Goal: Task Accomplishment & Management: Complete application form

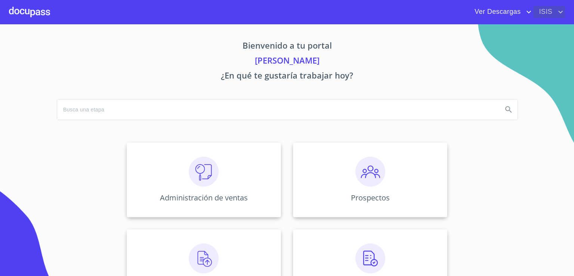
click at [541, 12] on span "ISIS" at bounding box center [545, 12] width 23 height 12
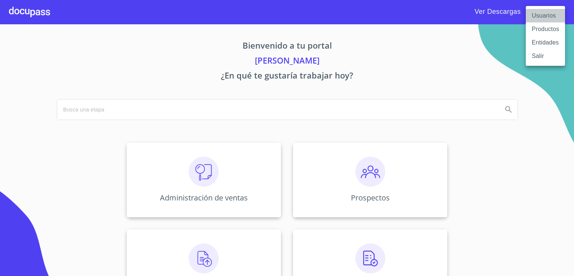
click at [546, 17] on li "Usuarios" at bounding box center [545, 15] width 39 height 13
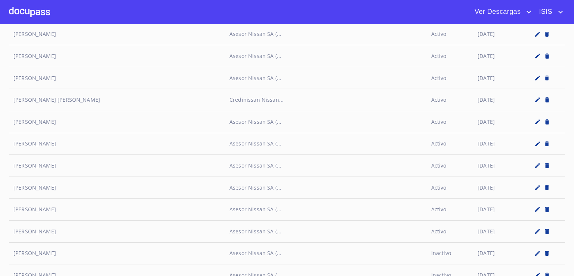
scroll to position [1633, 0]
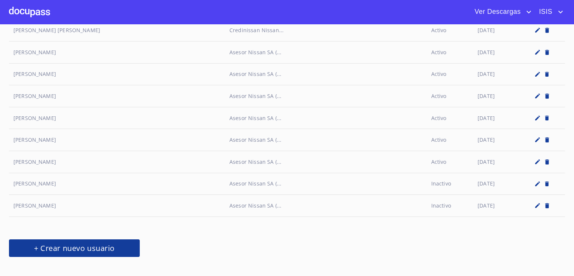
click at [107, 242] on span "+ Crear nuevo usuario" at bounding box center [74, 248] width 113 height 13
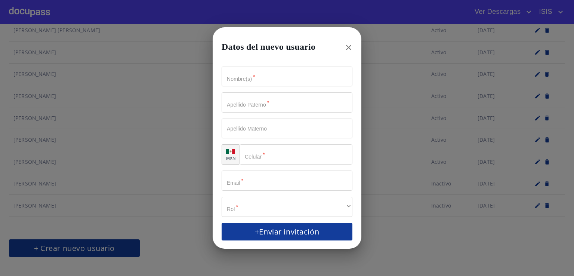
click at [247, 79] on input "Nombre(s)   *" at bounding box center [287, 77] width 131 height 20
paste input "Jasiel Neftali Beas Bautista"
click at [239, 76] on input "Jasiel Neftali Beas Bautista" at bounding box center [274, 77] width 105 height 20
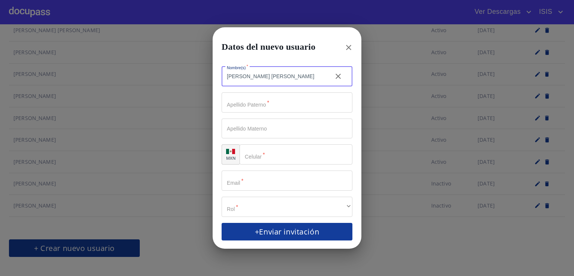
type input "JASIEL NEFTALI Neftali Beas Bautista"
click at [280, 96] on input "Nombre(s)   *" at bounding box center [287, 102] width 131 height 20
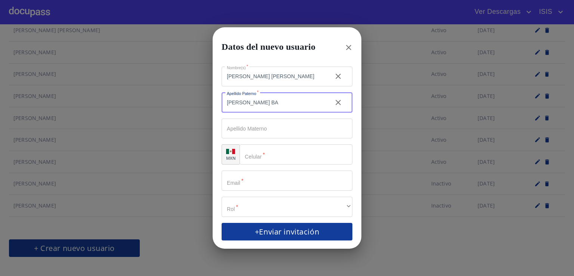
type input "BEAS BA"
click at [222, 223] on button "+Enviar invitación" at bounding box center [287, 232] width 131 height 18
click at [279, 101] on input "BEAS BA" at bounding box center [274, 102] width 105 height 20
type input "BEAS BAUTISTA"
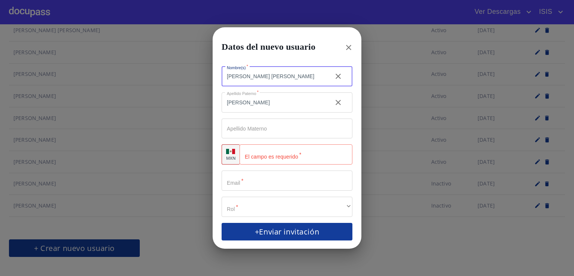
drag, startPoint x: 320, startPoint y: 80, endPoint x: 267, endPoint y: 79, distance: 53.1
click at [267, 79] on input "JASIEL NEFTALI Neftali Beas Bautista" at bounding box center [274, 77] width 105 height 20
type input "JASIEL NEFTALI"
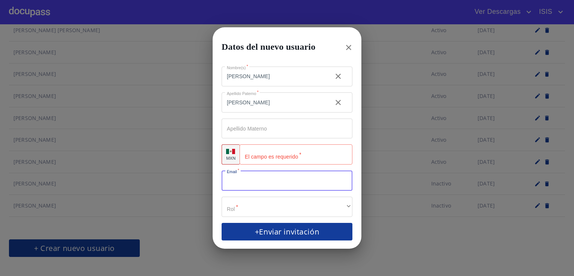
click at [280, 175] on input "Nombre(s)   *" at bounding box center [287, 181] width 131 height 20
paste input "jasiel.beas@nissansantaanita.mx"
type input "jasiel.beas@nissansantaanita.mx"
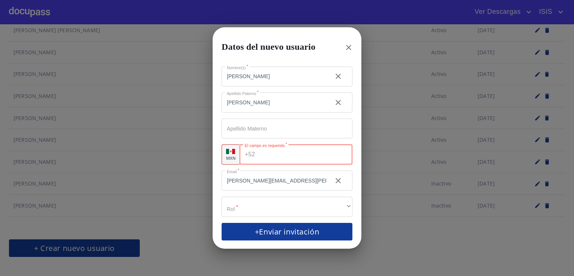
click at [278, 157] on input "Nombre(s)   *" at bounding box center [305, 154] width 94 height 20
paste input "(33)22291242"
type input "(33)22291242"
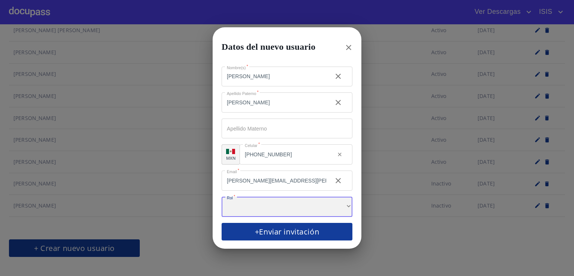
click at [288, 206] on div "​" at bounding box center [287, 207] width 131 height 20
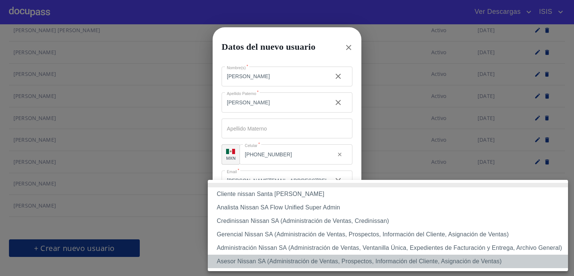
click at [287, 262] on li "Asesor Nissan SA (Administración de Ventas, Prospectos, Información del Cliente…" at bounding box center [388, 261] width 360 height 13
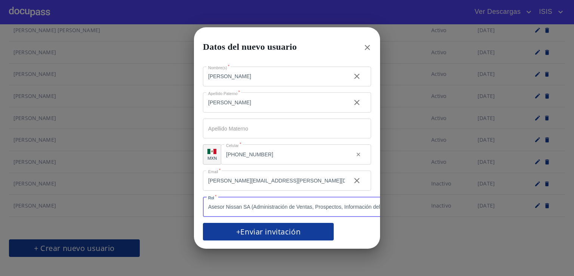
click at [277, 230] on span "+Enviar invitación" at bounding box center [268, 231] width 113 height 13
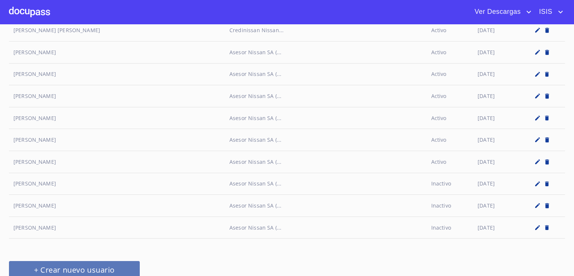
click at [124, 263] on span "+ Crear nuevo usuario" at bounding box center [74, 269] width 113 height 13
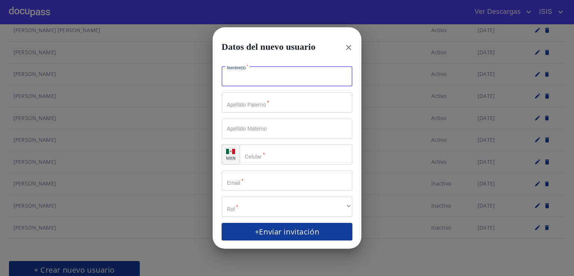
click at [248, 74] on input "Nombre(s)   *" at bounding box center [287, 77] width 131 height 20
paste input "Priscilla Rico Gudiño"
click at [244, 77] on input "Priscilla Rico Gudiño" at bounding box center [274, 77] width 105 height 20
type input "Priscilla Rico Gudiño"
click at [261, 75] on input "El campo Nombre(s) es requerido   *" at bounding box center [287, 77] width 131 height 20
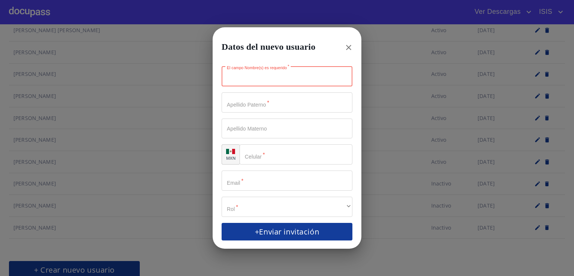
paste input "Priscilla Rico Gudiño"
click at [229, 77] on input "Priscilla Rico Gudiño" at bounding box center [274, 77] width 105 height 20
type input "PRISCILLA Rico Gudiño"
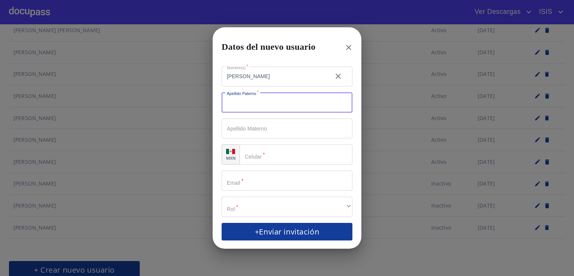
click at [245, 105] on input "Nombre(s)   *" at bounding box center [287, 102] width 131 height 20
type input "RICO GUDIÑO"
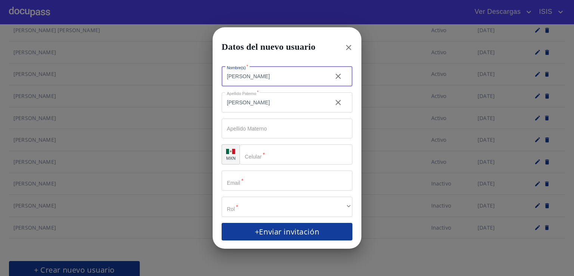
drag, startPoint x: 284, startPoint y: 77, endPoint x: 255, endPoint y: 75, distance: 28.8
click at [255, 75] on input "PRISCILLA Rico Gudiño" at bounding box center [274, 77] width 105 height 20
type input "PRISCILLA"
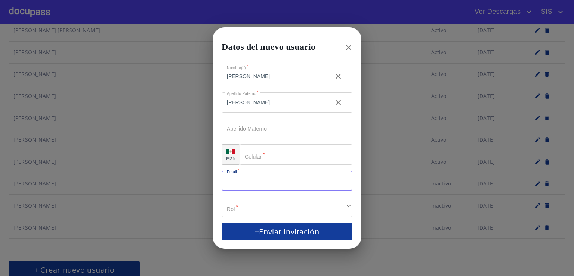
click at [270, 177] on input "Nombre(s)   *" at bounding box center [287, 181] width 131 height 20
paste input "priscilla.rico@nissansantaanita.mx"
type input "priscilla.rico@nissansantaanita.mx"
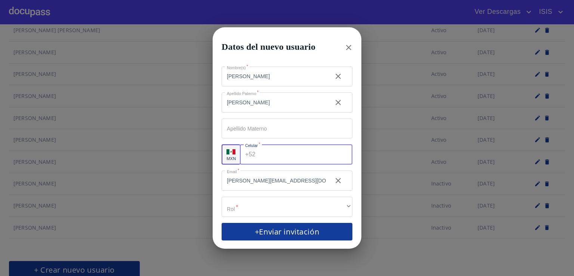
click at [261, 159] on input "Nombre(s)   *" at bounding box center [306, 154] width 94 height 20
paste input "(33)12893839"
type input "(33)12893839"
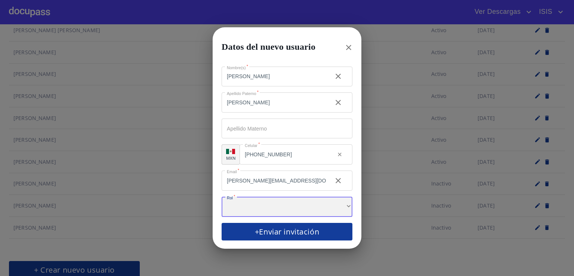
click at [279, 202] on div "​" at bounding box center [287, 207] width 131 height 20
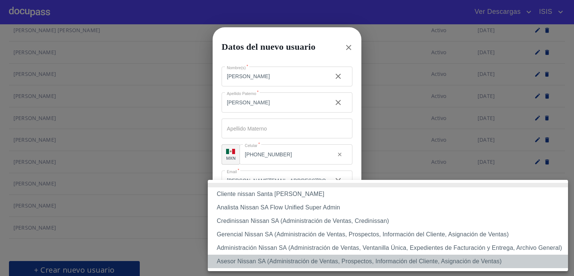
click at [278, 265] on li "Asesor Nissan SA (Administración de Ventas, Prospectos, Información del Cliente…" at bounding box center [388, 261] width 360 height 13
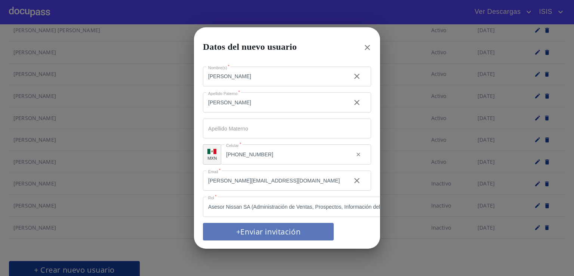
click at [260, 229] on span "+Enviar invitación" at bounding box center [268, 231] width 113 height 13
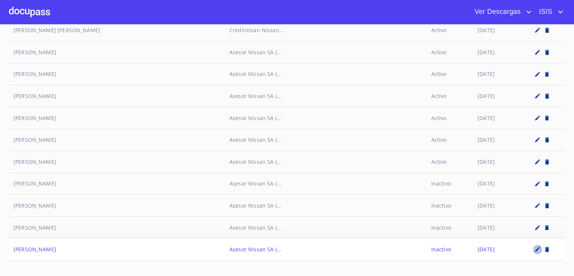
click at [535, 246] on icon "button" at bounding box center [538, 249] width 7 height 7
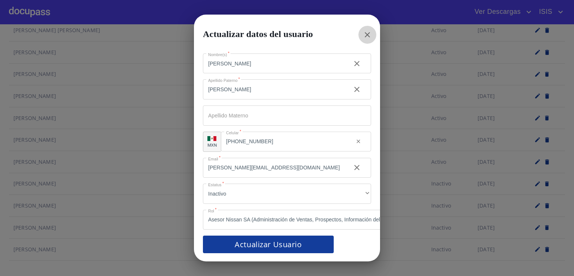
click at [366, 35] on icon "button" at bounding box center [367, 34] width 9 height 9
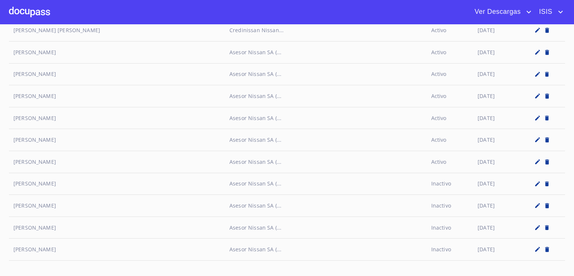
scroll to position [1676, 0]
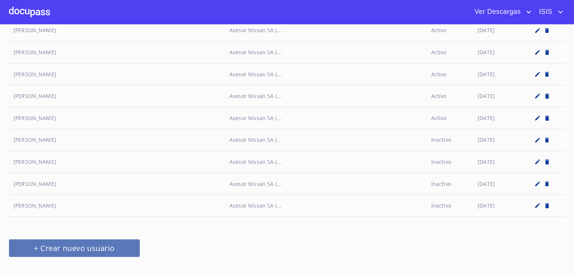
click at [88, 246] on span "+ Crear nuevo usuario" at bounding box center [74, 248] width 113 height 13
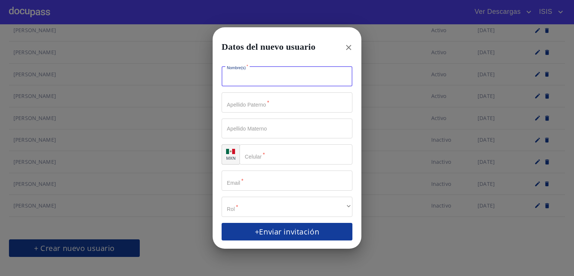
click at [264, 83] on input "Nombre(s)   *" at bounding box center [287, 77] width 131 height 20
paste input "José Nahún Torres García"
drag, startPoint x: 256, startPoint y: 79, endPoint x: 232, endPoint y: 77, distance: 24.4
click at [232, 77] on input "José Nahún Torres García" at bounding box center [274, 77] width 105 height 20
type input "JOSÉ NAHÚN Torres García"
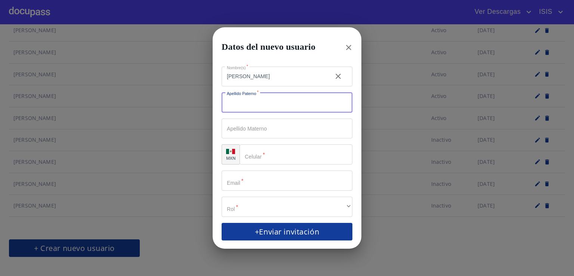
click at [244, 103] on input "Nombre(s)   *" at bounding box center [287, 102] width 131 height 20
type input "TORRES GARCÍA"
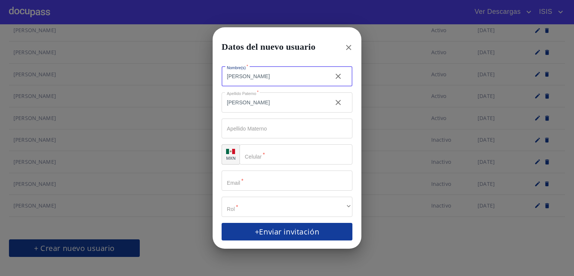
drag, startPoint x: 299, startPoint y: 75, endPoint x: 262, endPoint y: 74, distance: 36.7
click at [262, 74] on input "JOSÉ NAHÚN Torres García" at bounding box center [274, 77] width 105 height 20
type input "JOSÉ NAHÚN"
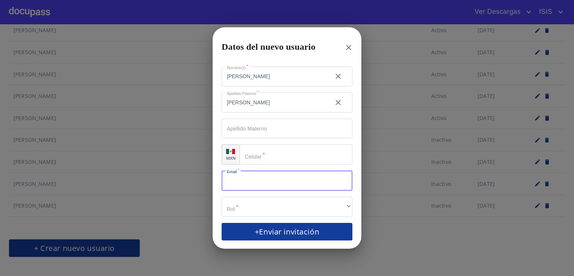
click at [261, 176] on input "Nombre(s)   *" at bounding box center [287, 181] width 131 height 20
paste input "jose.torres@nissansantaanita.mx"
type input "jose.torres@nissansantaanita.mx"
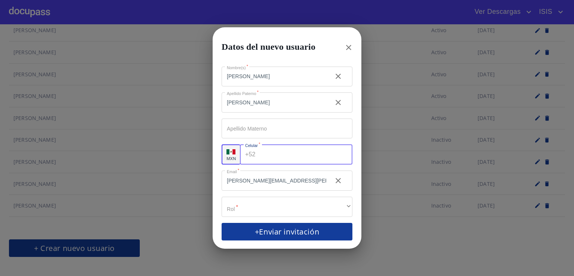
paste input "(33) 3201 4674"
click at [282, 162] on input "Nombre(s)   *" at bounding box center [306, 154] width 94 height 20
click at [282, 157] on input "(33) 3201 4674" at bounding box center [294, 154] width 71 height 20
click at [269, 153] on input "(33) 32014674" at bounding box center [294, 154] width 71 height 20
type input "(33)32014674"
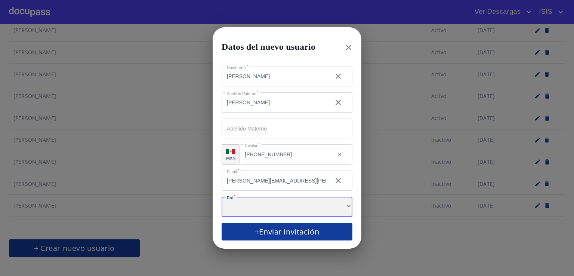
click at [268, 215] on div "​" at bounding box center [287, 207] width 131 height 20
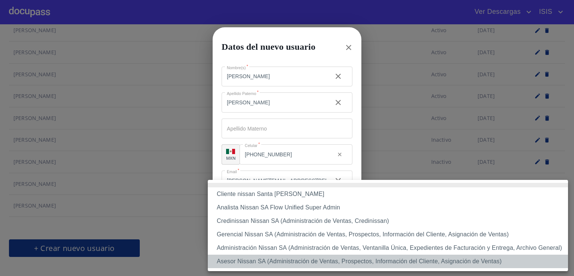
click at [278, 263] on li "Asesor Nissan SA (Administración de Ventas, Prospectos, Información del Cliente…" at bounding box center [388, 261] width 360 height 13
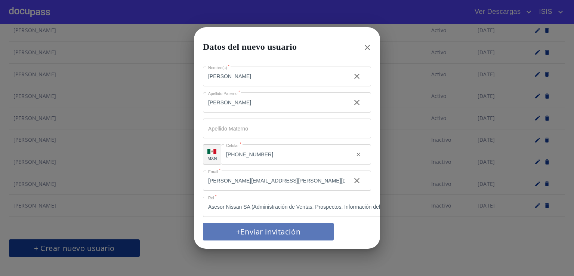
click at [259, 226] on span "+Enviar invitación" at bounding box center [268, 231] width 113 height 13
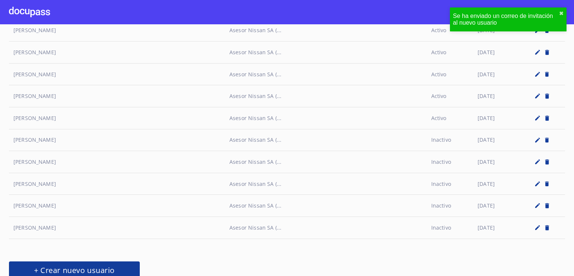
click at [122, 264] on span "+ Crear nuevo usuario" at bounding box center [74, 270] width 113 height 13
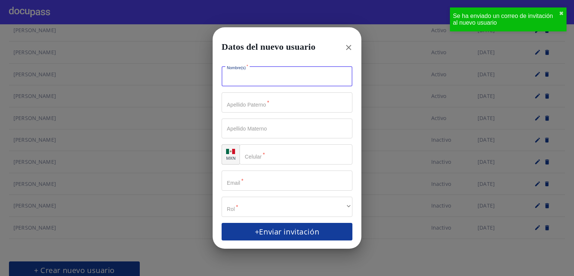
click at [264, 82] on input "Nombre(s)   *" at bounding box center [287, 77] width 131 height 20
paste input "Brian Rogelio Rosales Vega"
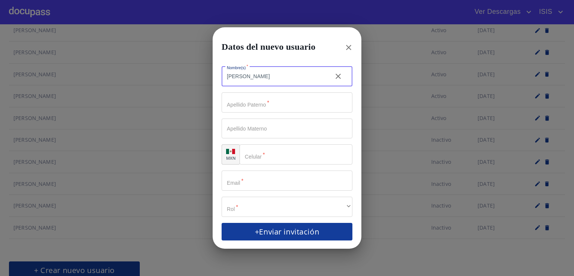
click at [240, 76] on input "Brian Rogelio Rosales Vega" at bounding box center [274, 77] width 105 height 20
type input "BRIAN ROGELIO Rogelio Rosales Vega"
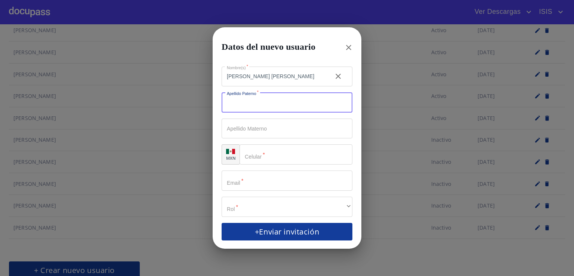
click at [257, 107] on input "Nombre(s)   *" at bounding box center [287, 102] width 131 height 20
type input "ROSALES VEGA"
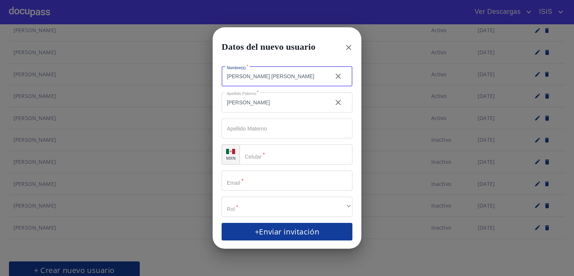
drag, startPoint x: 322, startPoint y: 81, endPoint x: 267, endPoint y: 81, distance: 55.7
click at [267, 81] on input "BRIAN ROGELIO Rogelio Rosales Vega" at bounding box center [274, 77] width 105 height 20
type input "BRIAN ROGELIO"
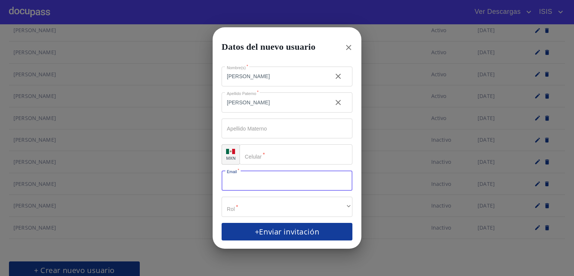
click at [282, 186] on input "Nombre(s)   *" at bounding box center [287, 181] width 131 height 20
paste input "brian.rosales@nissansantaanita.mx"
type input "brian.rosales@nissansantaanita.mx"
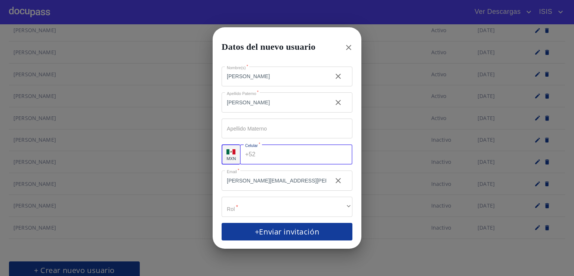
click at [266, 156] on input "Nombre(s)   *" at bounding box center [306, 154] width 94 height 20
paste input "(33)39664856"
type input "(33)39664856"
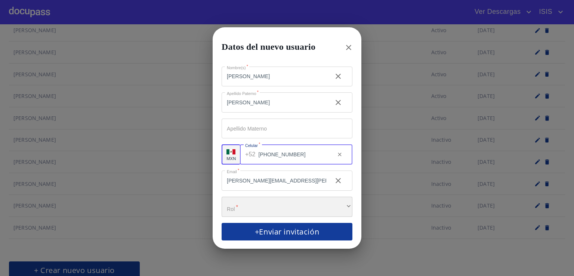
click at [251, 202] on div "​" at bounding box center [287, 207] width 131 height 20
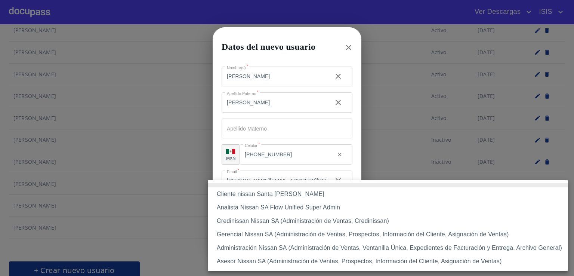
click at [266, 267] on li "Asesor Nissan SA (Administración de Ventas, Prospectos, Información del Cliente…" at bounding box center [388, 261] width 360 height 13
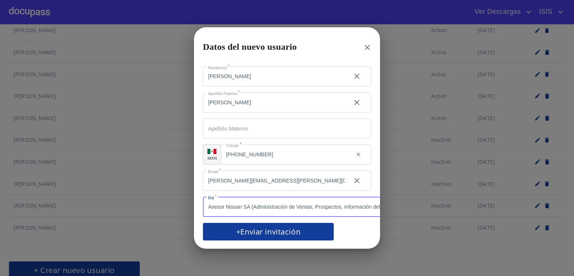
click at [256, 231] on span "+Enviar invitación" at bounding box center [268, 231] width 113 height 13
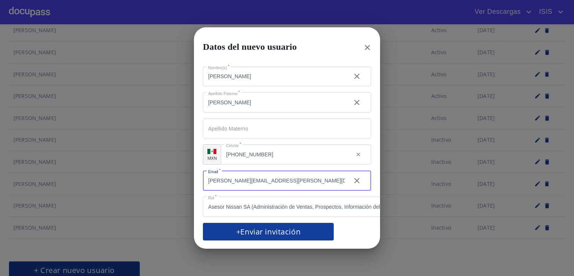
click at [313, 178] on input "brian.rosales@nissansantaanita.mx" at bounding box center [274, 181] width 142 height 20
type input "brian.rosales@nissansantaanita.mx"
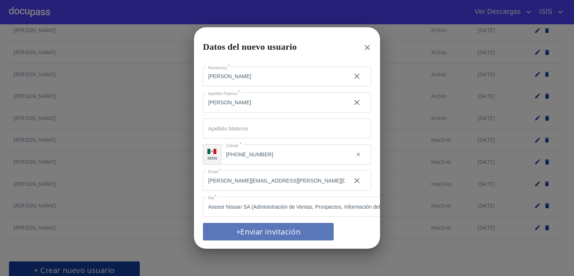
click at [303, 233] on span "+Enviar invitación" at bounding box center [268, 231] width 113 height 13
